Goal: Information Seeking & Learning: Learn about a topic

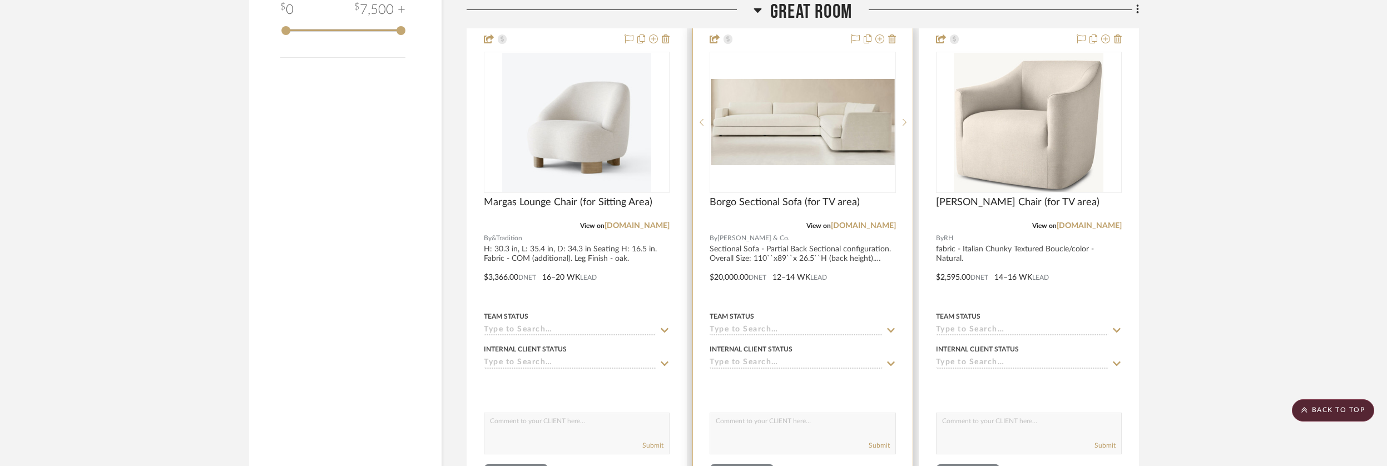
scroll to position [1819, 0]
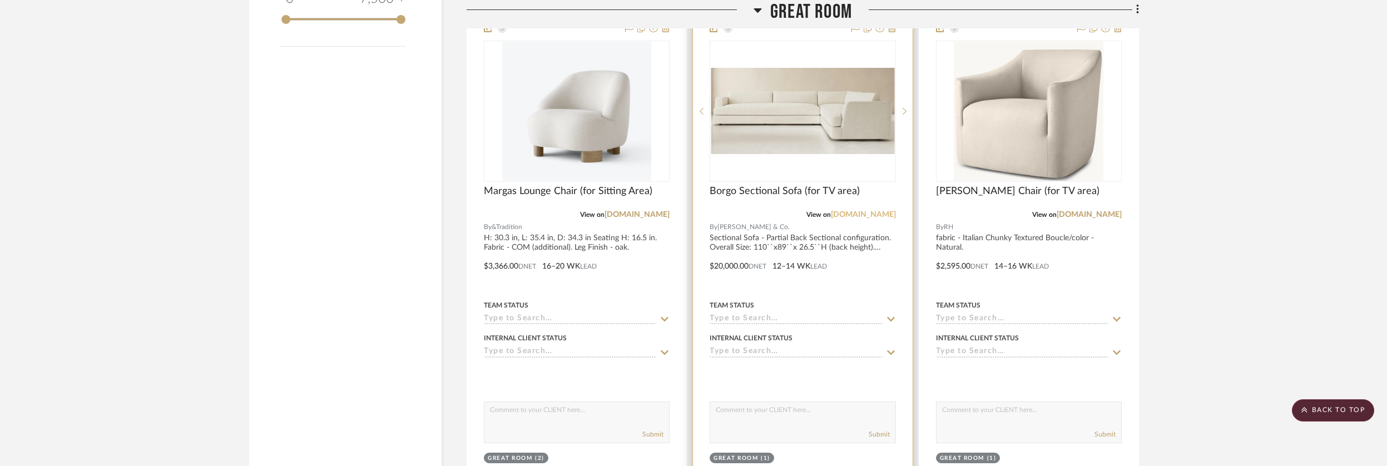
click at [872, 213] on link "[DOMAIN_NAME]" at bounding box center [863, 215] width 65 height 8
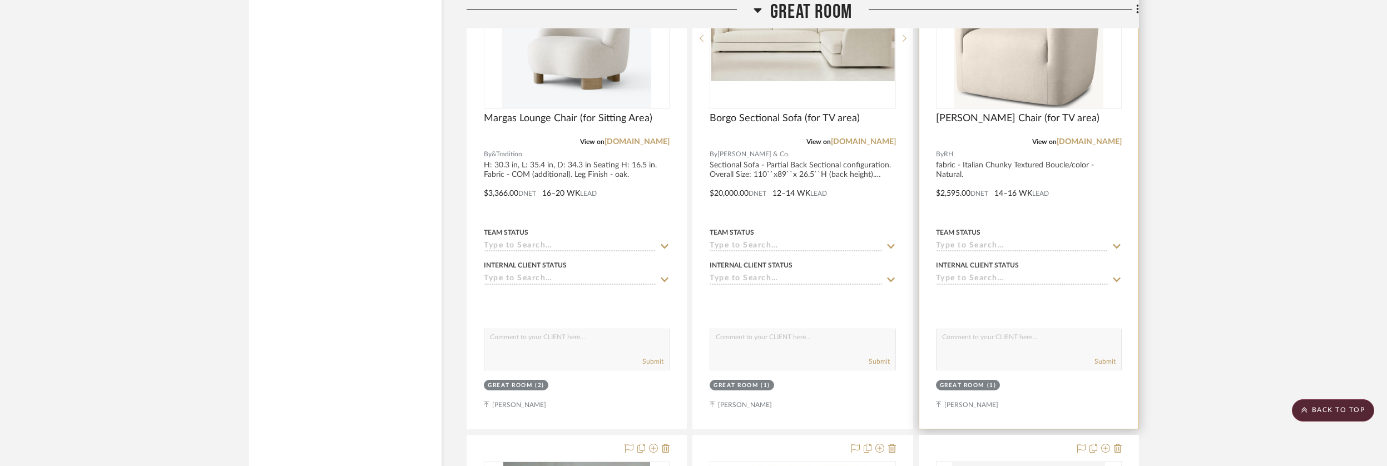
scroll to position [1831, 0]
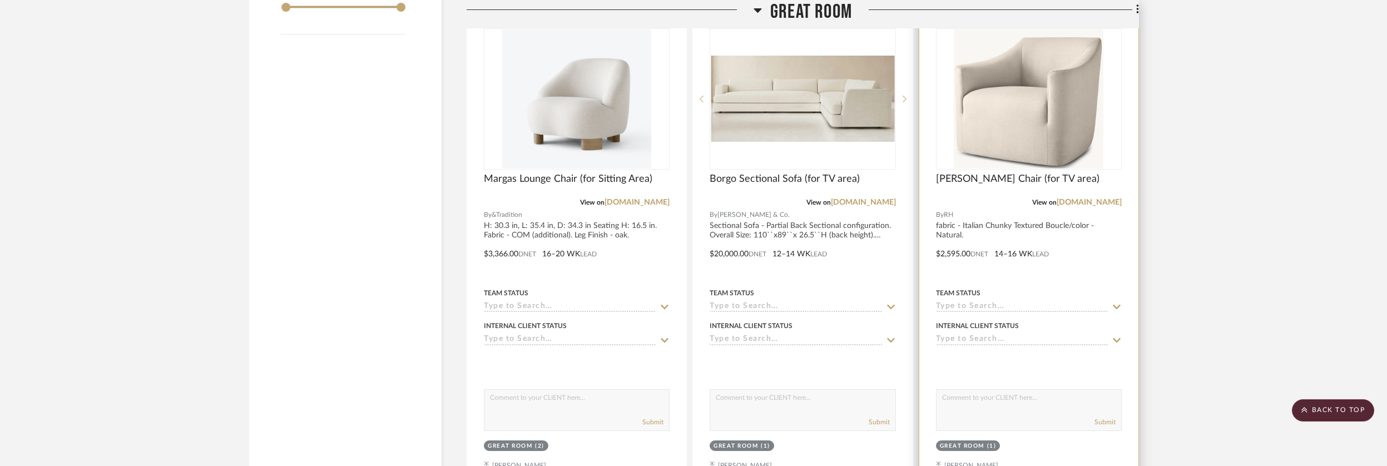
click at [1046, 135] on img "0" at bounding box center [1029, 98] width 150 height 139
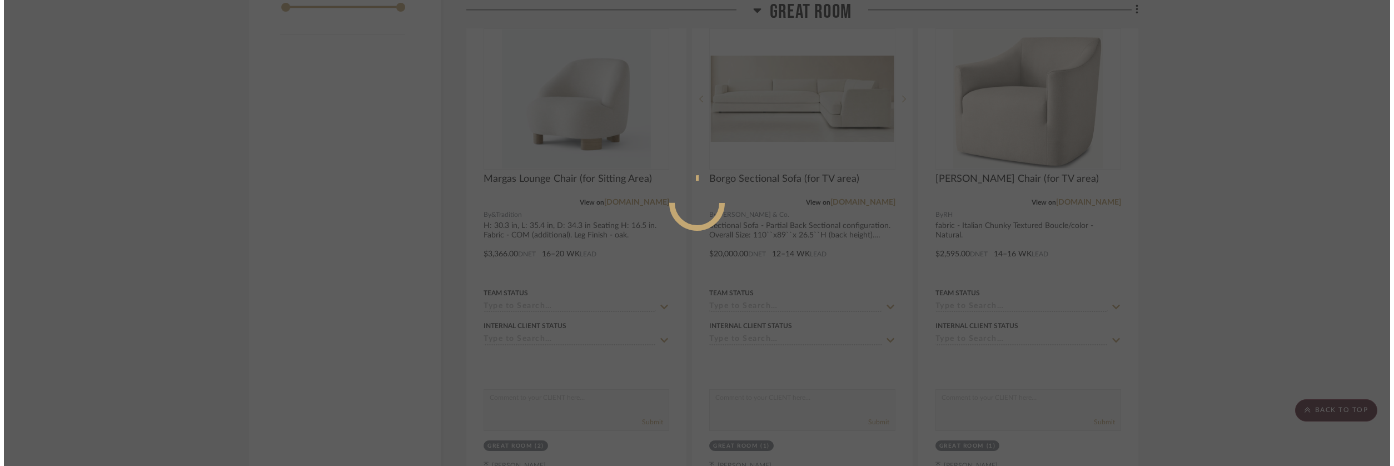
scroll to position [0, 0]
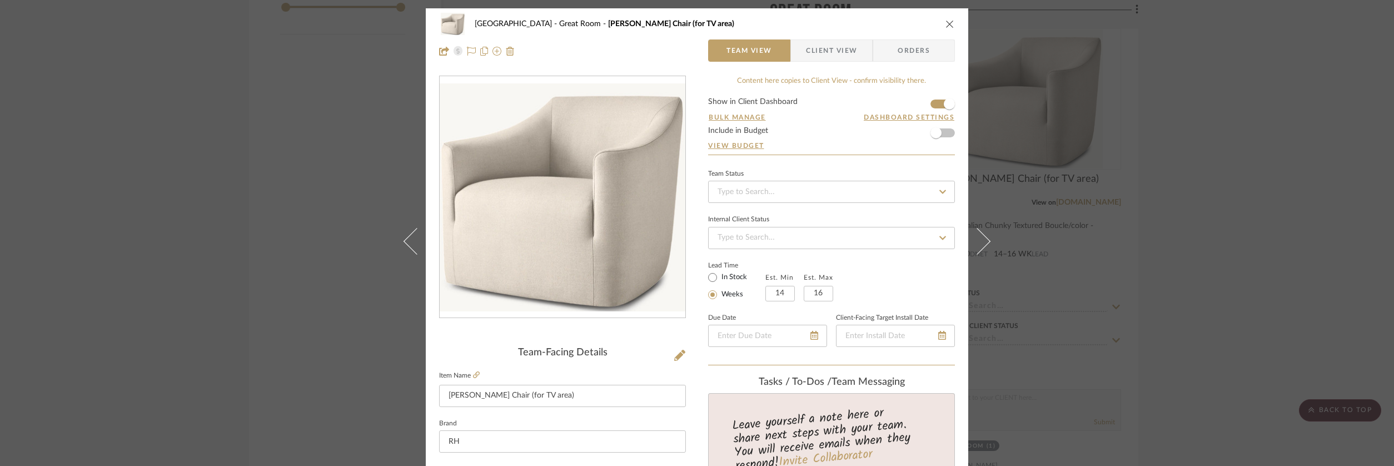
click at [950, 25] on icon "close" at bounding box center [950, 23] width 9 height 9
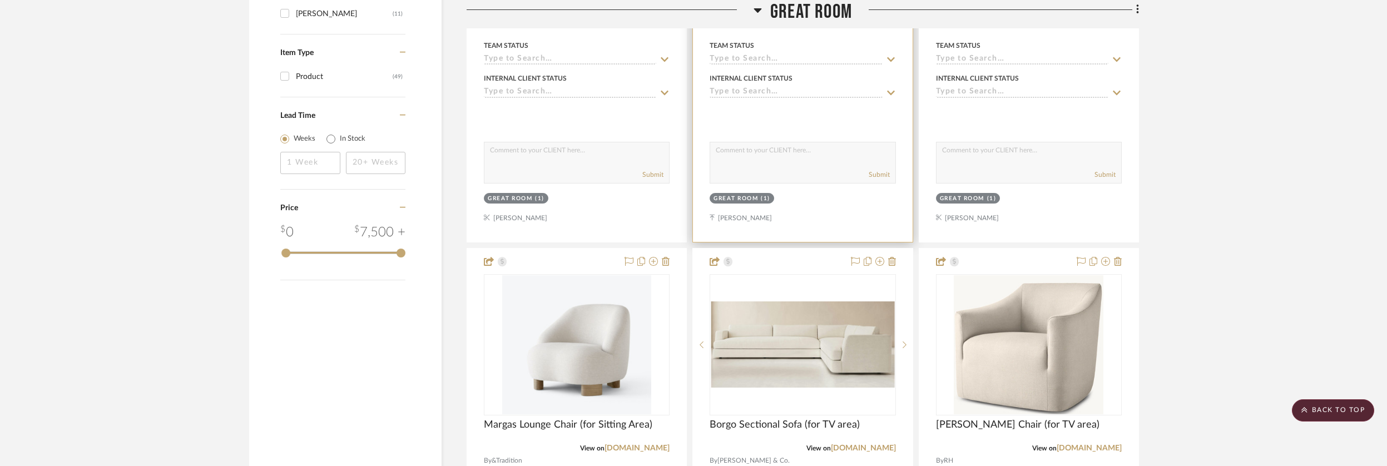
scroll to position [1819, 0]
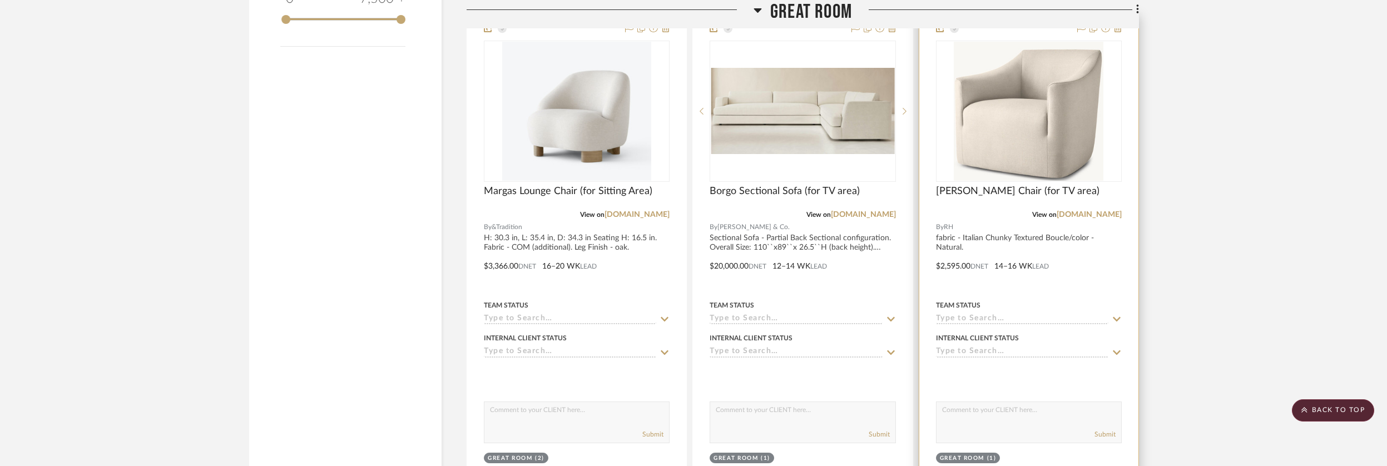
click at [1050, 131] on img "0" at bounding box center [1029, 111] width 150 height 139
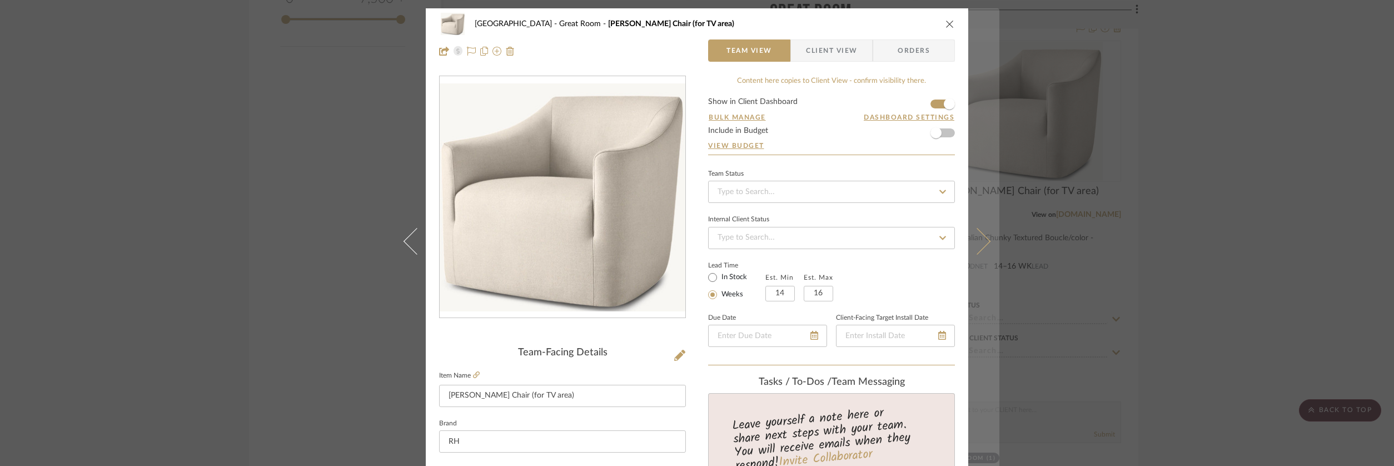
click at [986, 240] on icon at bounding box center [977, 241] width 27 height 27
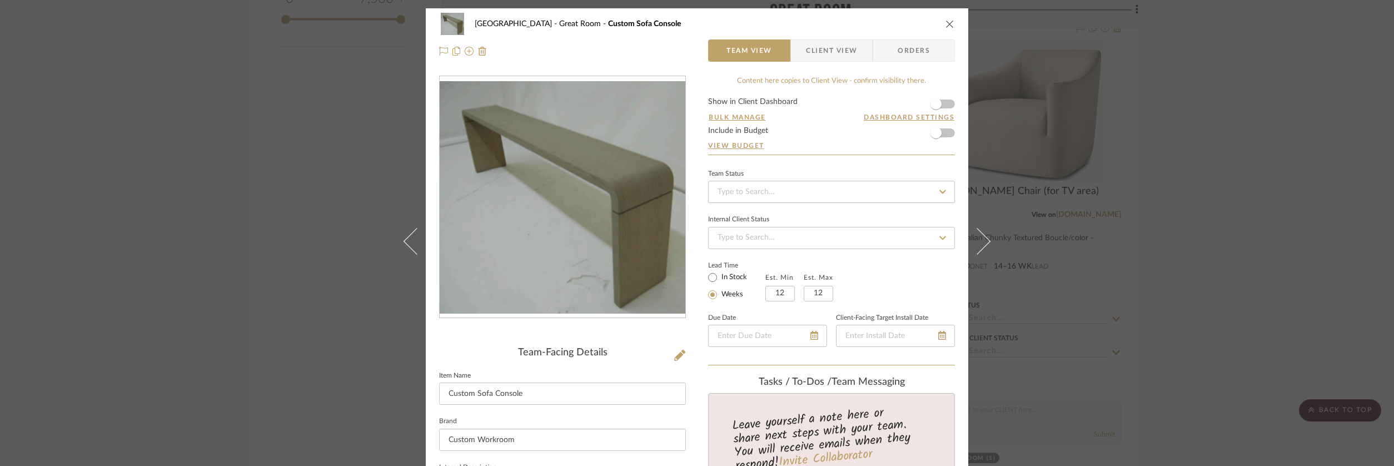
click at [1152, 109] on div "[GEOGRAPHIC_DATA] Great Room Custom Sofa Console Team View Client View Orders T…" at bounding box center [697, 233] width 1394 height 466
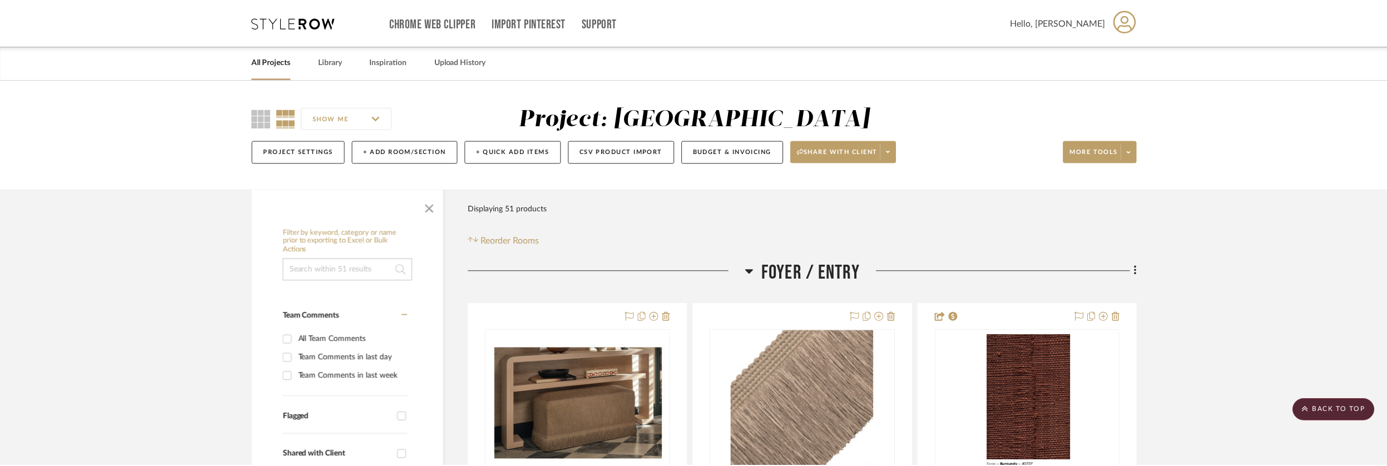
scroll to position [1819, 0]
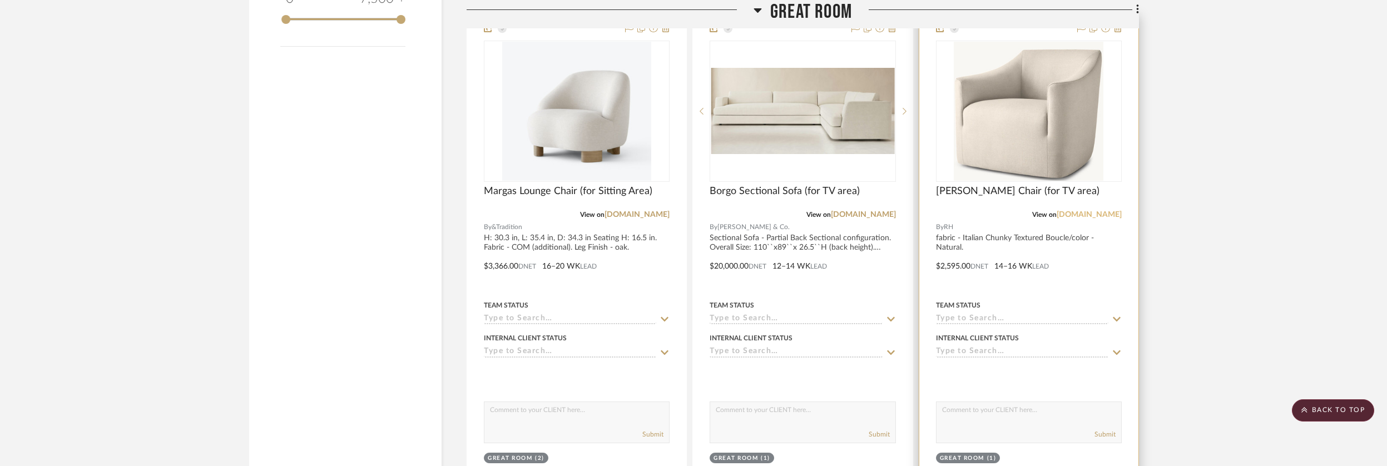
click at [1108, 216] on link "[DOMAIN_NAME]" at bounding box center [1088, 215] width 65 height 8
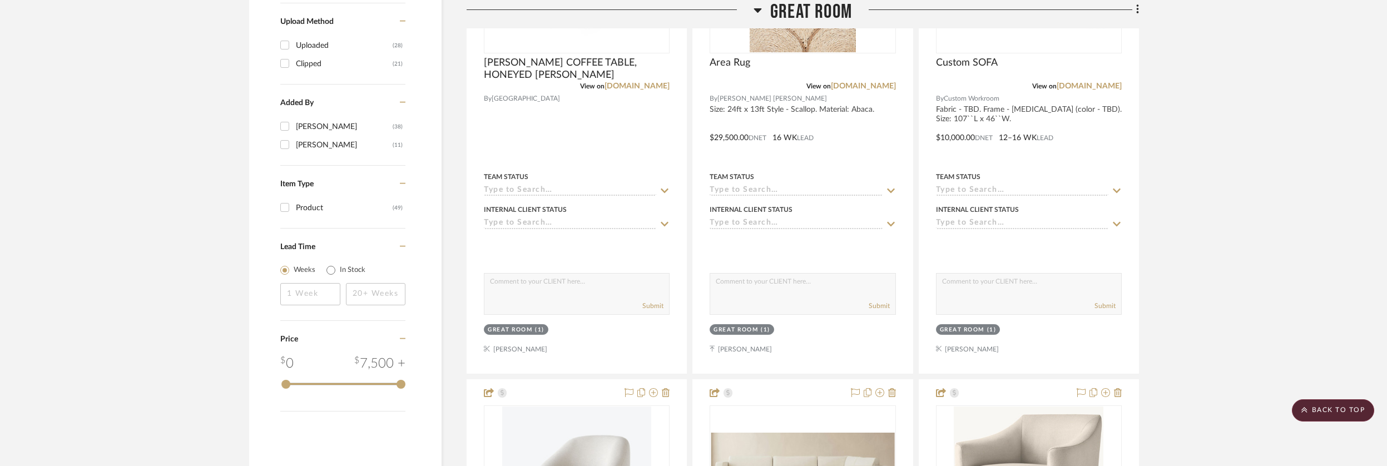
scroll to position [1302, 0]
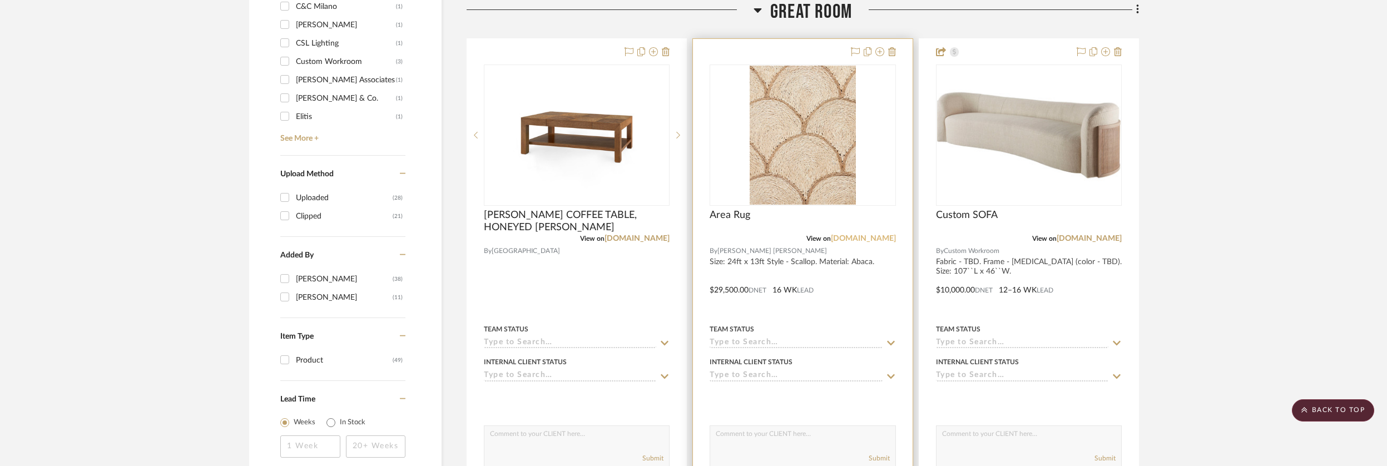
click at [865, 242] on link "[DOMAIN_NAME]" at bounding box center [863, 239] width 65 height 8
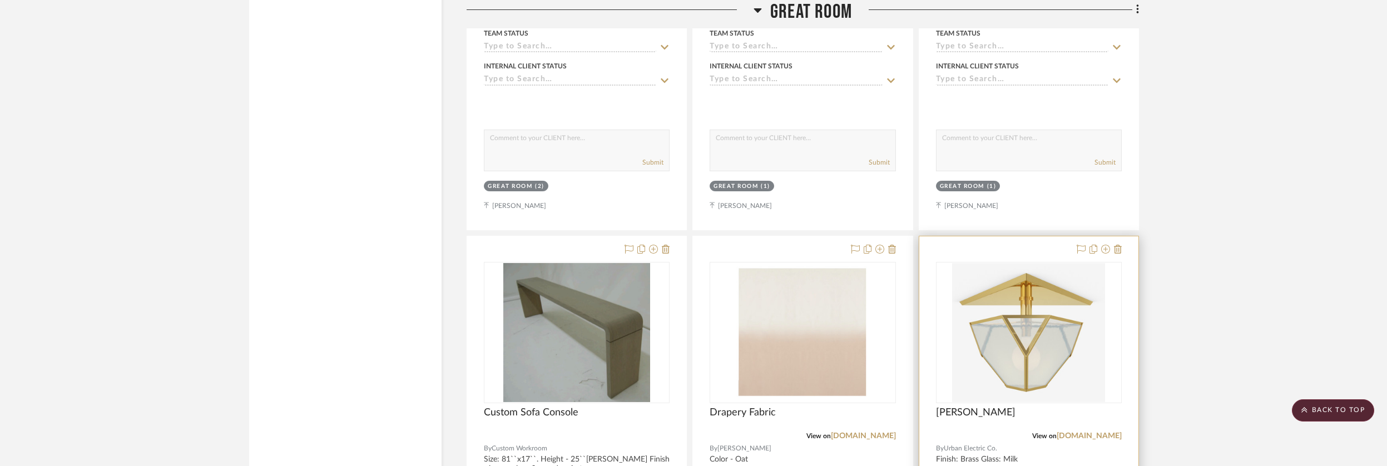
scroll to position [2299, 0]
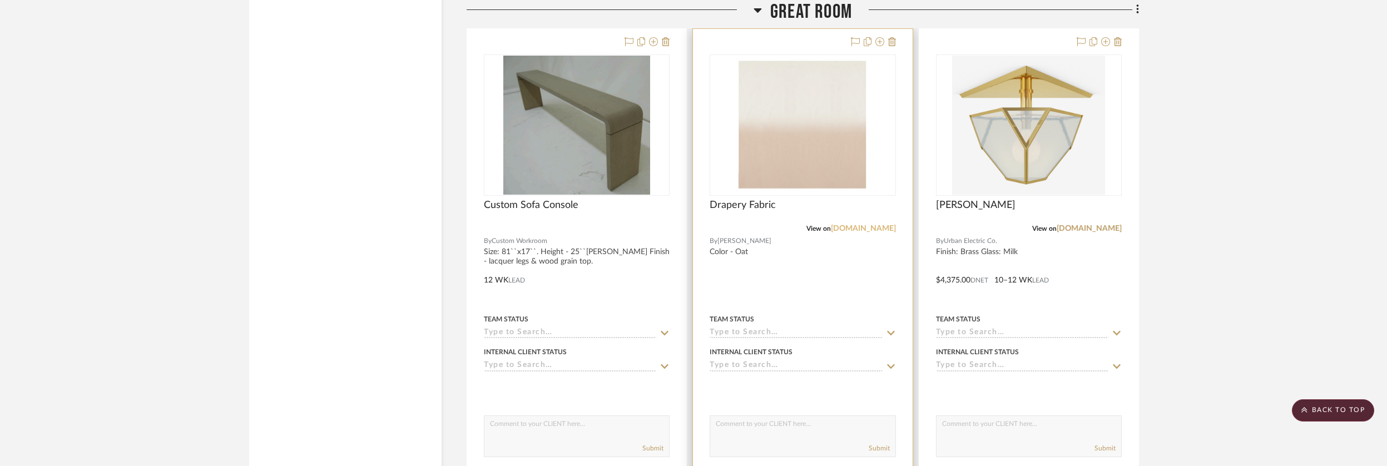
click at [836, 230] on link "[DOMAIN_NAME]" at bounding box center [863, 229] width 65 height 8
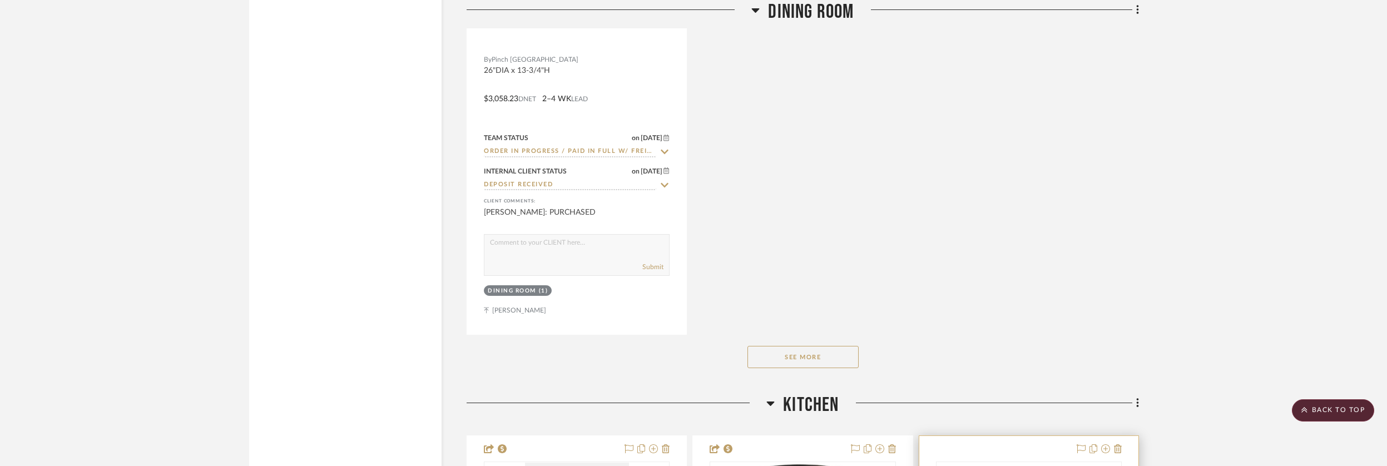
scroll to position [4220, 0]
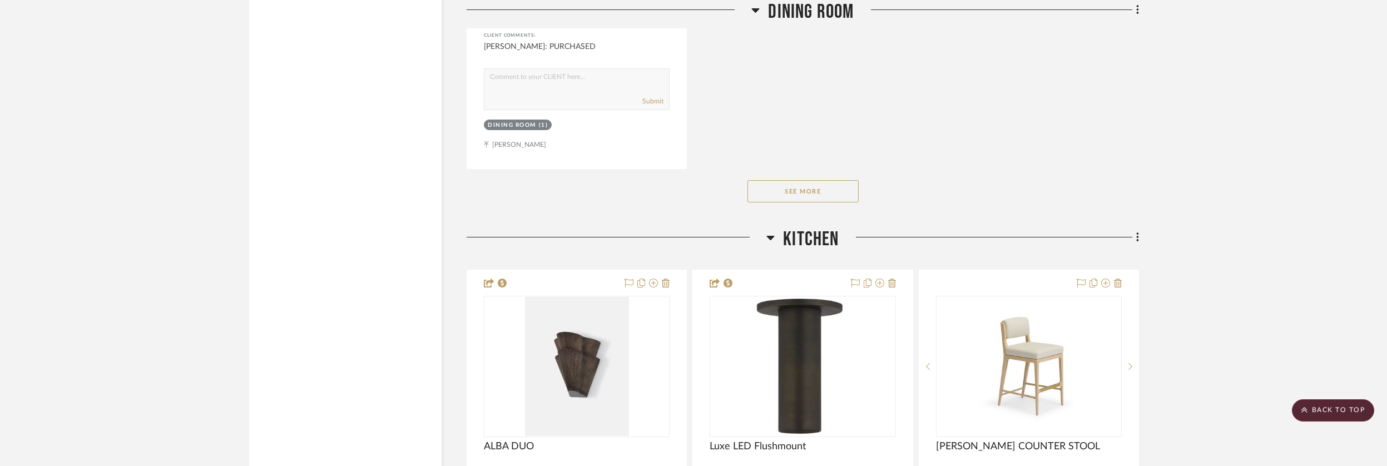
click at [820, 192] on button "See More" at bounding box center [802, 191] width 111 height 22
